Goal: Task Accomplishment & Management: Manage account settings

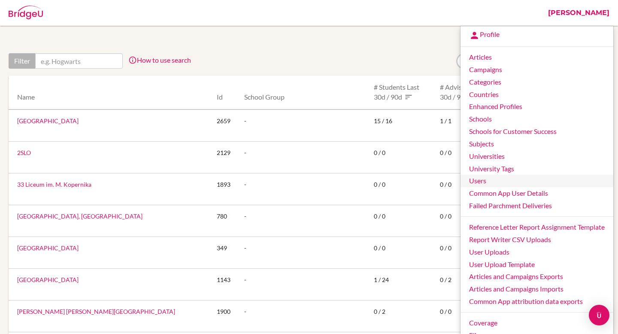
click at [478, 183] on link "Users" at bounding box center [537, 181] width 153 height 12
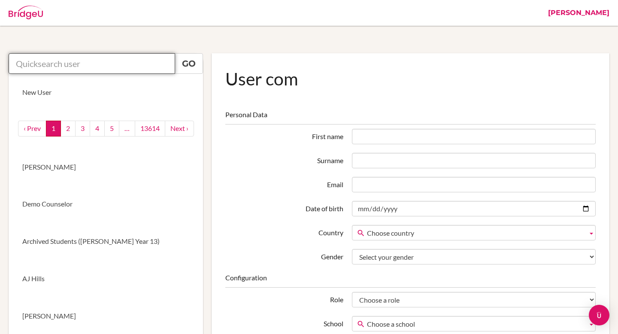
click at [106, 61] on input "text" at bounding box center [92, 63] width 167 height 21
paste input "mcooney26@isk.ac.ke"
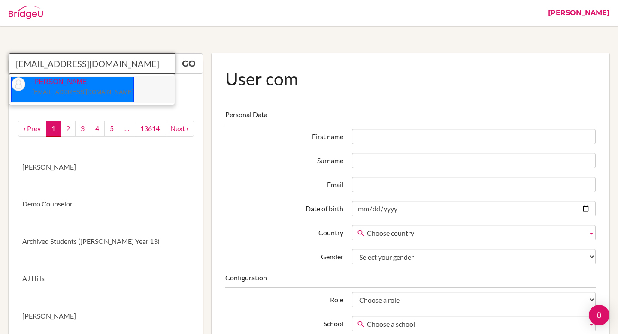
click at [65, 90] on small "mcooney26@isk.ac.ke" at bounding box center [82, 91] width 101 height 7
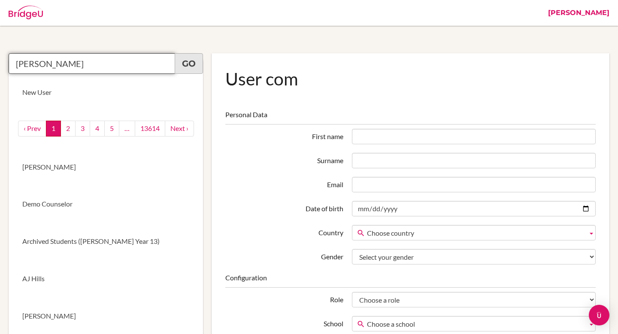
type input "Maïa Cooney"
click at [189, 65] on link "Go" at bounding box center [189, 63] width 28 height 21
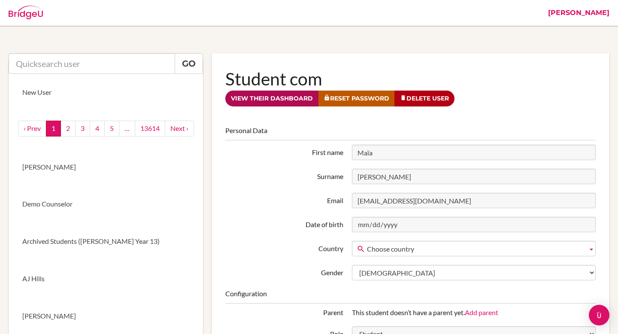
click at [265, 102] on link "View their dashboard" at bounding box center [271, 99] width 93 height 16
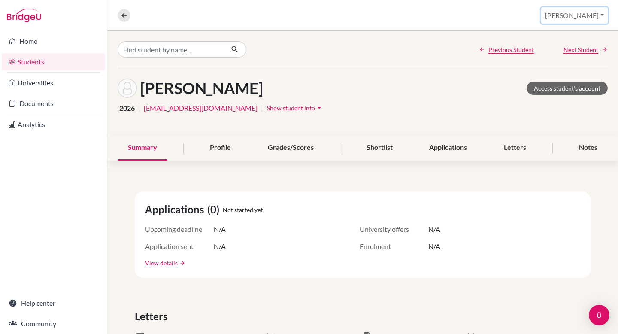
click at [579, 12] on button "[PERSON_NAME]" at bounding box center [574, 15] width 67 height 16
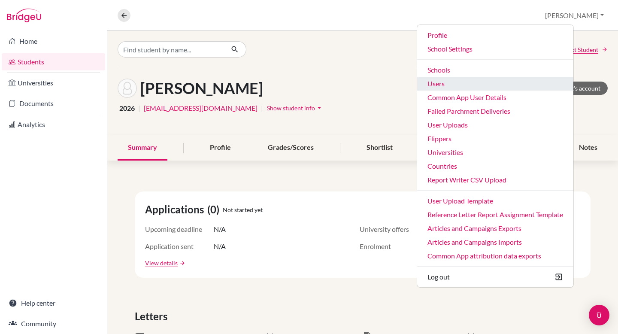
click at [474, 80] on link "Users" at bounding box center [495, 84] width 156 height 14
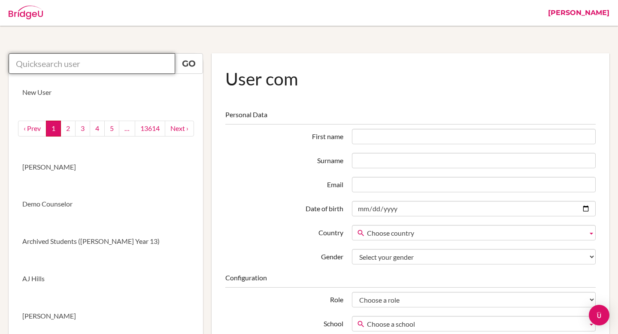
click at [135, 64] on input "text" at bounding box center [92, 63] width 167 height 21
paste input "[EMAIL_ADDRESS][DOMAIN_NAME]"
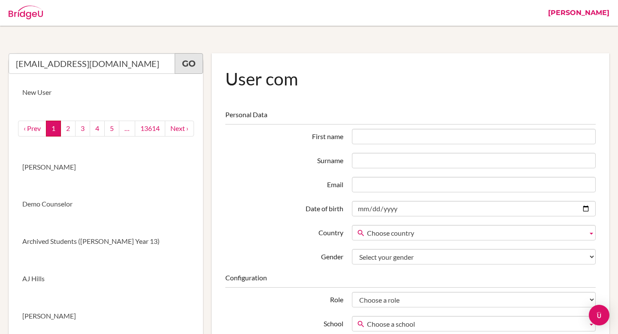
click at [181, 63] on link "Go" at bounding box center [189, 63] width 28 height 21
click at [113, 66] on input "hoangop@gmail.com" at bounding box center [92, 63] width 167 height 21
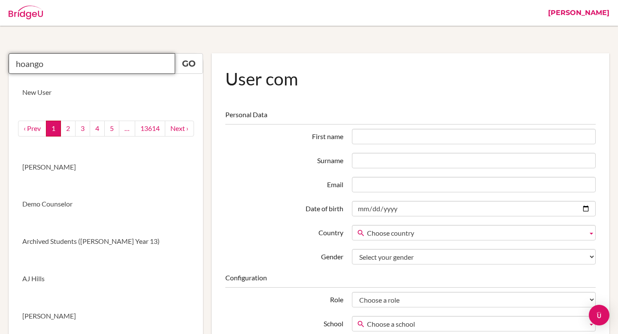
type input "hoango"
click at [107, 67] on input "hoango" at bounding box center [92, 63] width 167 height 21
paste input "anh.nguyen1065@mytas.edu.vn"
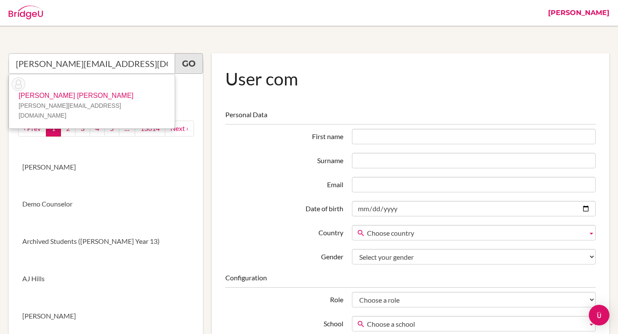
click at [192, 64] on link "Go" at bounding box center [189, 63] width 28 height 21
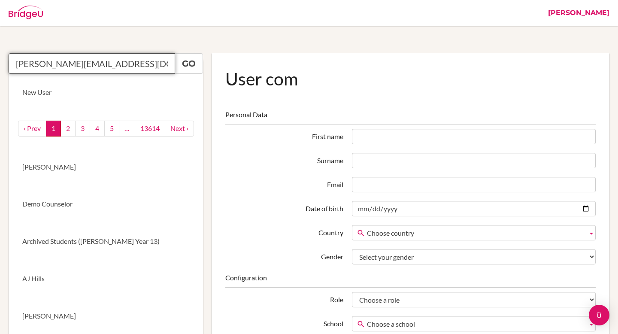
click at [142, 69] on input "anh.nguyen1065@mytas.edu.vn" at bounding box center [92, 63] width 167 height 21
type input "anh.nguyen1065@mytas.edu.v"
paste input "anh.nguyen1065@mytas.edu.vn"
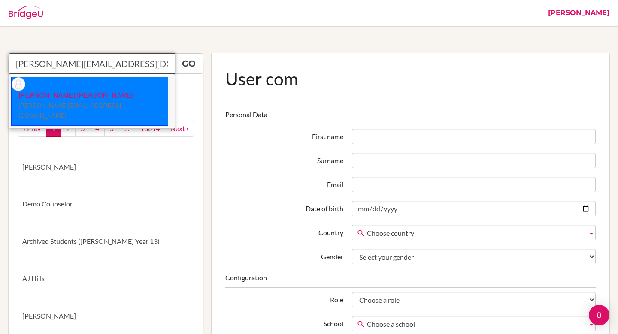
click at [87, 102] on small "anh.nguyen1065@mytas.edu.vn" at bounding box center [69, 110] width 103 height 17
type input "Nguyen Phuong Ha Anh"
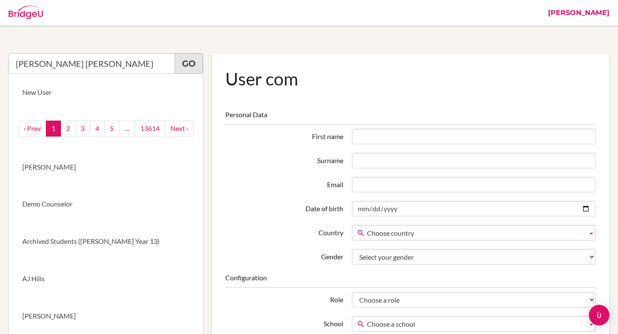
click at [191, 58] on link "Go" at bounding box center [189, 63] width 28 height 21
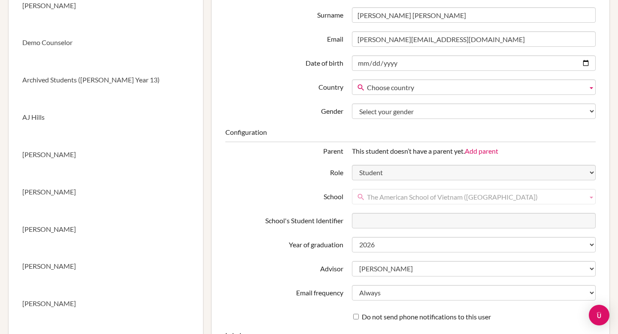
scroll to position [163, 0]
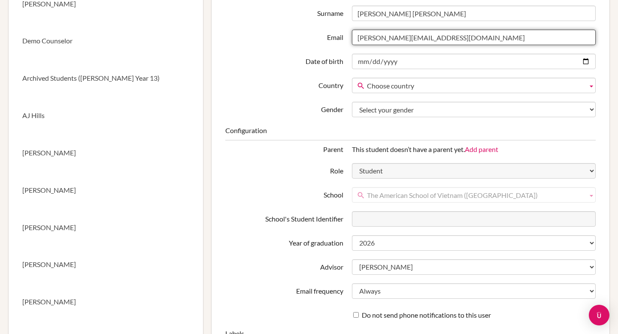
drag, startPoint x: 415, startPoint y: 39, endPoint x: 459, endPoint y: 37, distance: 43.4
click at [459, 37] on input "anh.nguyen1065@mytas.edu.vn" at bounding box center [474, 37] width 244 height 15
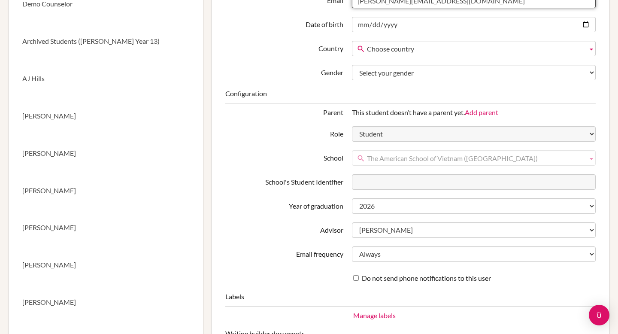
scroll to position [202, 0]
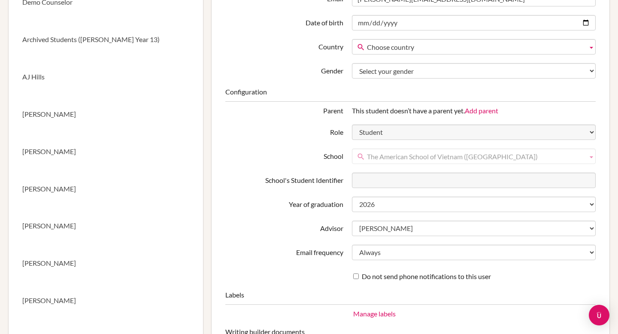
drag, startPoint x: 486, startPoint y: 158, endPoint x: 364, endPoint y: 158, distance: 121.9
click at [364, 158] on link "The American School of Vietnam ([GEOGRAPHIC_DATA])" at bounding box center [474, 156] width 244 height 15
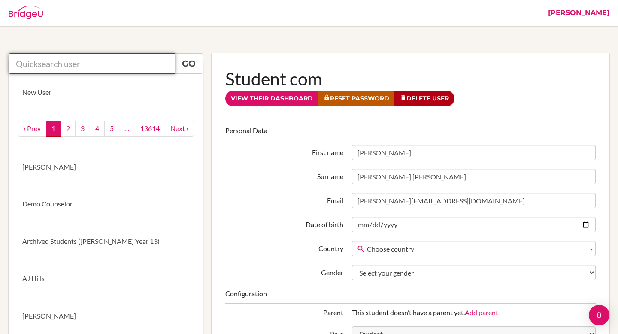
click at [123, 66] on input "text" at bounding box center [92, 63] width 167 height 21
paste input "[EMAIL_ADDRESS][DOMAIN_NAME]"
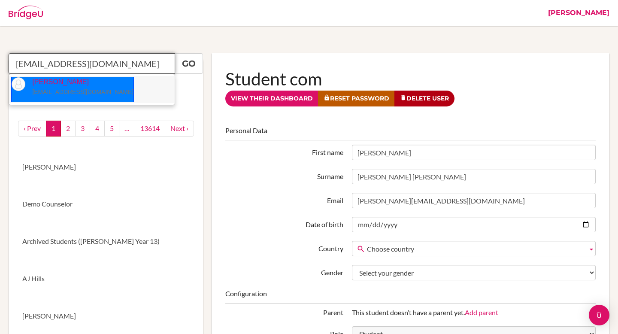
click at [123, 91] on li "Abbie Whitlock andy_peak@msn.com" at bounding box center [92, 89] width 166 height 27
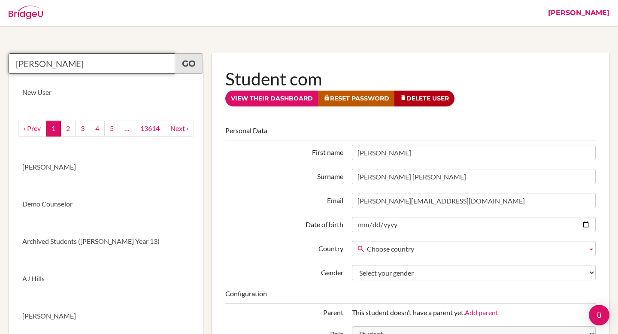
type input "Abbie Whitlock"
click at [195, 62] on link "Go" at bounding box center [189, 63] width 28 height 21
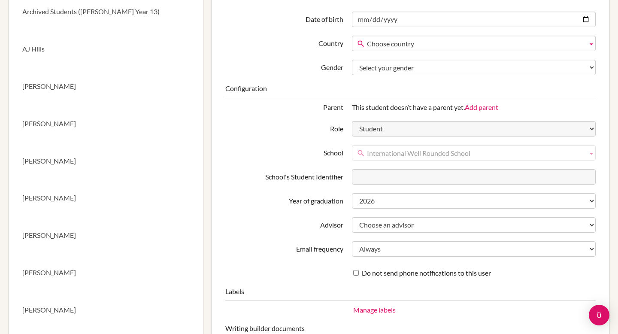
scroll to position [243, 0]
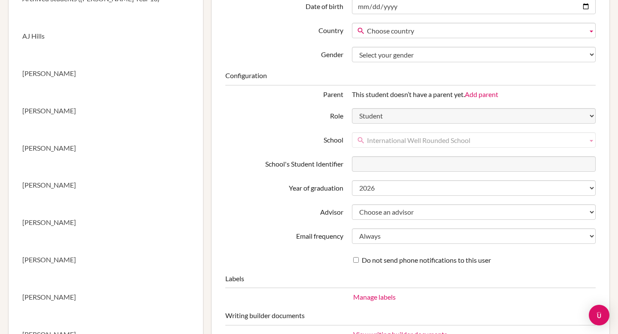
click at [477, 143] on span "International Well Rounded School" at bounding box center [475, 140] width 217 height 15
drag, startPoint x: 477, startPoint y: 143, endPoint x: 366, endPoint y: 143, distance: 110.4
click at [366, 143] on link "International Well Rounded School" at bounding box center [474, 139] width 244 height 15
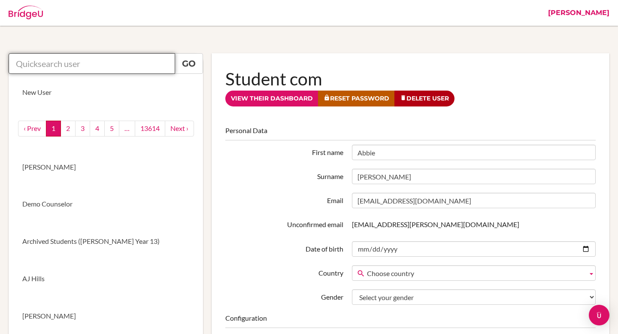
click at [100, 73] on input "text" at bounding box center [92, 63] width 167 height 21
paste input "[PERSON_NAME]"
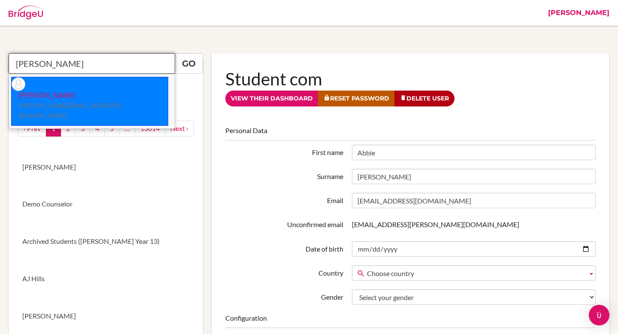
click at [99, 96] on link "[PERSON_NAME] [PERSON_NAME][EMAIL_ADDRESS][DOMAIN_NAME]" at bounding box center [89, 101] width 157 height 49
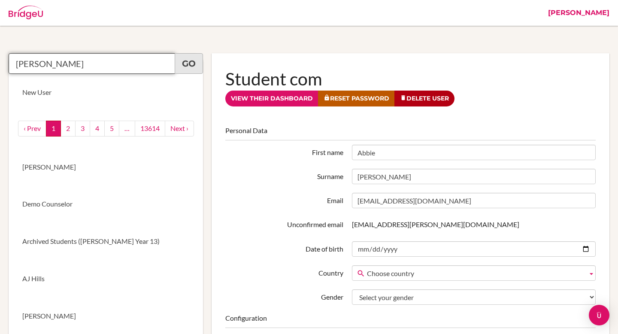
type input "[PERSON_NAME]"
click at [187, 65] on link "Go" at bounding box center [189, 63] width 28 height 21
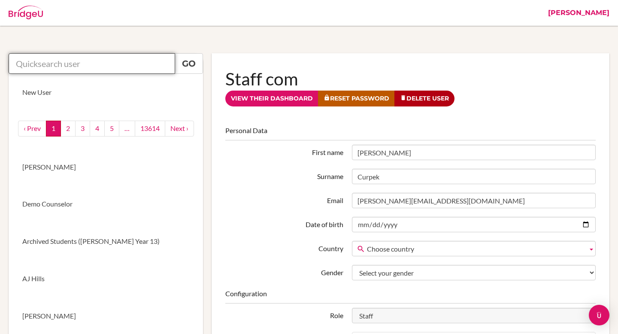
click at [101, 69] on input "text" at bounding box center [92, 63] width 167 height 21
paste input "a.fernandez@bis.k12.tr"
type input "a.fernandez@bis.k12.tr"
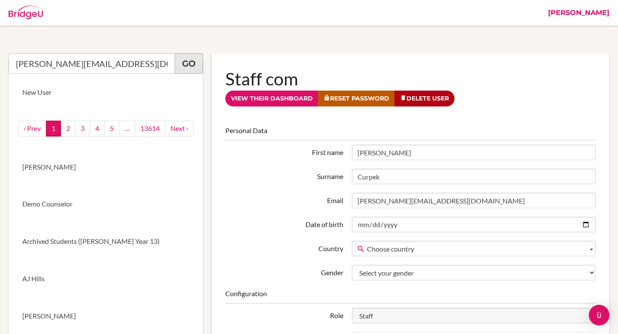
click at [190, 66] on link "Go" at bounding box center [189, 63] width 28 height 21
click at [122, 65] on input "a.fernandez@bis.k12.tr" at bounding box center [92, 63] width 167 height 21
click at [587, 13] on link "[PERSON_NAME]" at bounding box center [579, 13] width 70 height 26
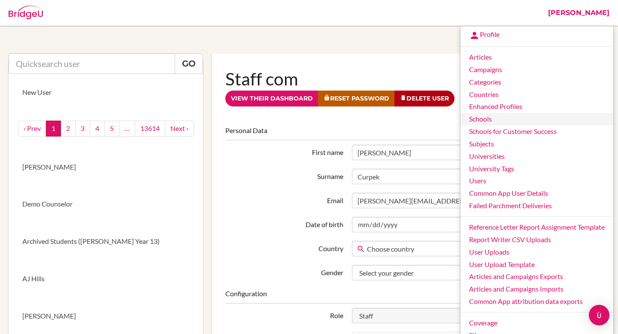
click at [486, 123] on link "Schools" at bounding box center [537, 119] width 153 height 12
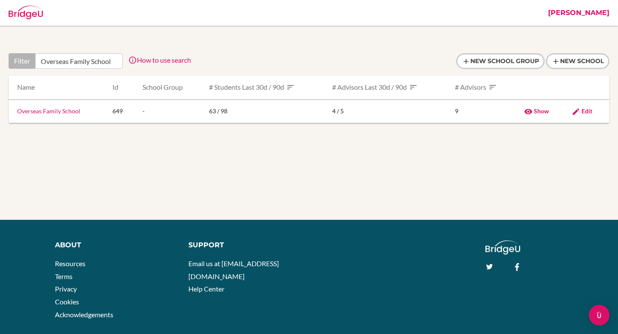
type input "Overseas Family School"
